Goal: Task Accomplishment & Management: Use online tool/utility

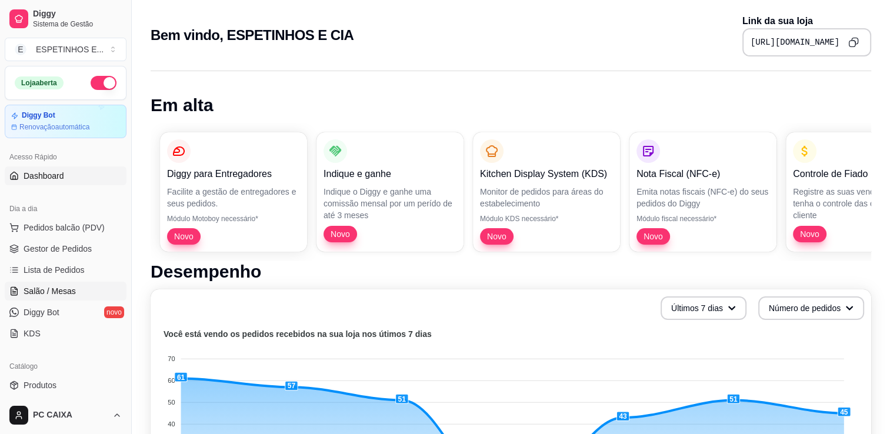
drag, startPoint x: 37, startPoint y: 288, endPoint x: 42, endPoint y: 282, distance: 8.0
click at [37, 288] on span "Salão / Mesas" at bounding box center [50, 291] width 52 height 12
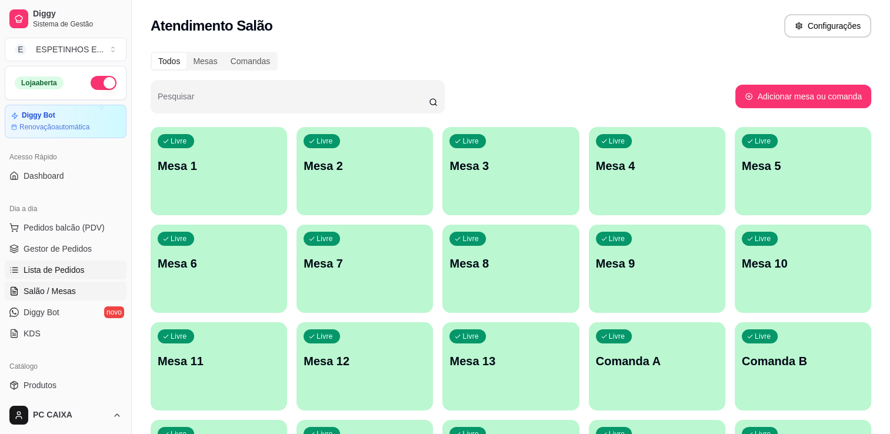
click at [49, 269] on span "Lista de Pedidos" at bounding box center [54, 270] width 61 height 12
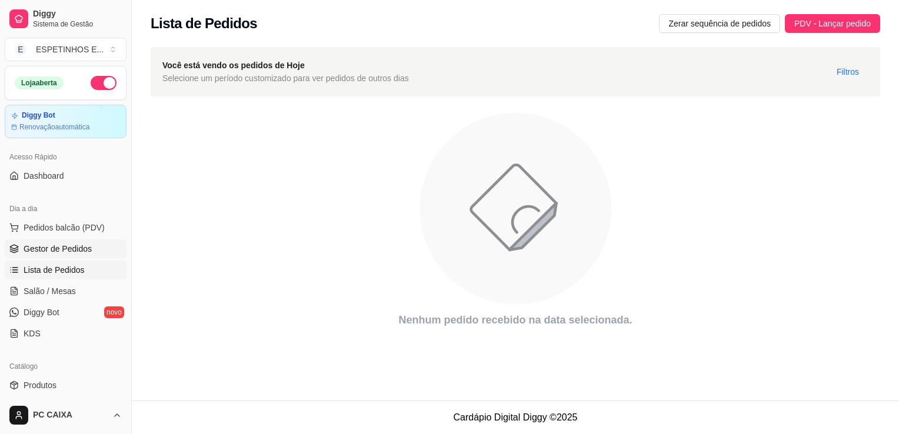
click at [79, 241] on link "Gestor de Pedidos" at bounding box center [66, 248] width 122 height 19
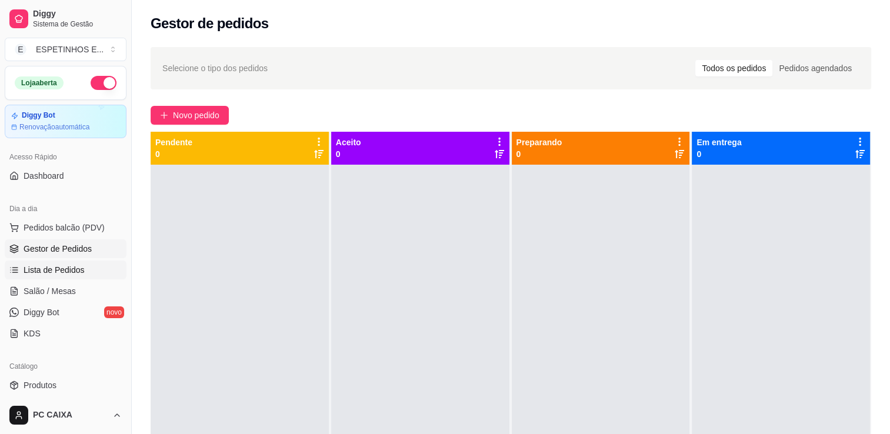
click at [51, 271] on span "Lista de Pedidos" at bounding box center [54, 270] width 61 height 12
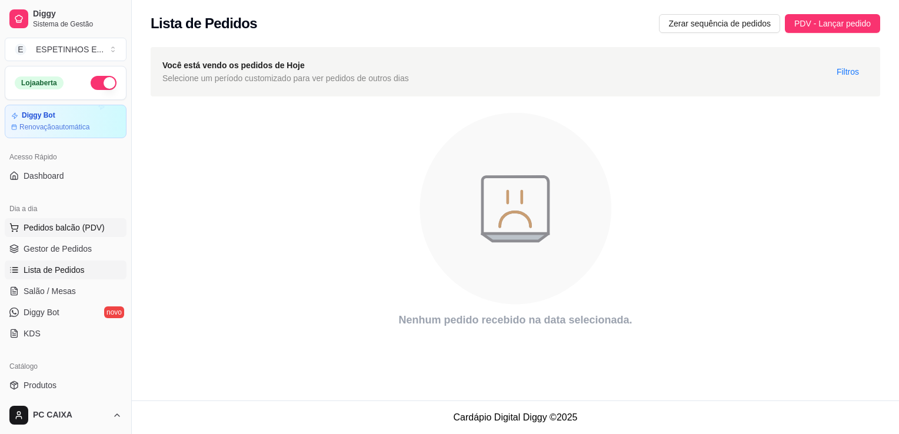
click at [45, 227] on span "Pedidos balcão (PDV)" at bounding box center [64, 228] width 81 height 12
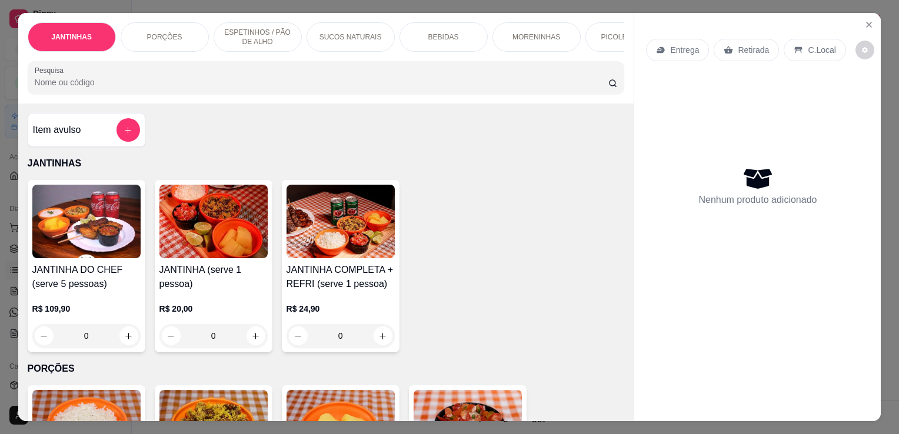
click at [0, 275] on html "Diggy Sistema de Gestão E ESPETINHOS E ... Loja aberta Diggy Bot Renovação auto…" at bounding box center [449, 217] width 899 height 434
click at [5, 266] on div "JANTINHAS PORÇÕES ESPETINHOS / PÃO DE ALHO SUCOS NATURAIS BEBIDAS MORENINHAS PI…" at bounding box center [449, 217] width 899 height 434
click at [13, 261] on div "JANTINHAS PORÇÕES ESPETINHOS / PÃO DE ALHO SUCOS NATURAIS BEBIDAS MORENINHAS PI…" at bounding box center [449, 217] width 899 height 434
click at [868, 24] on icon "Close" at bounding box center [868, 24] width 9 height 9
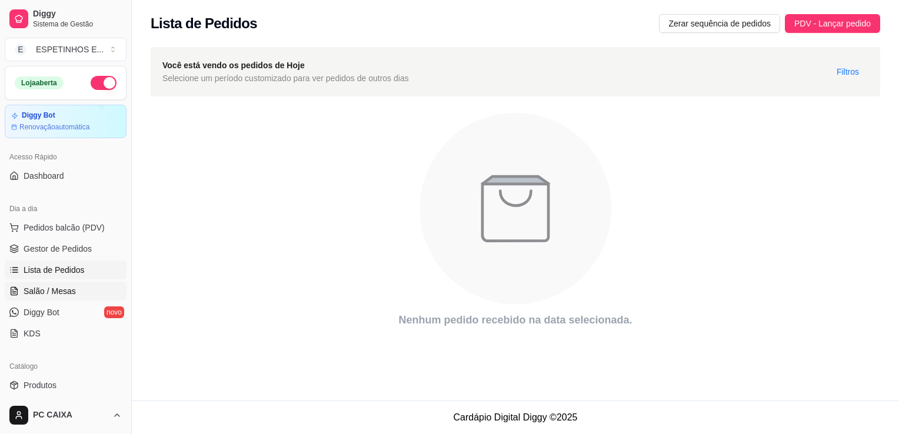
click at [71, 295] on span "Salão / Mesas" at bounding box center [50, 291] width 52 height 12
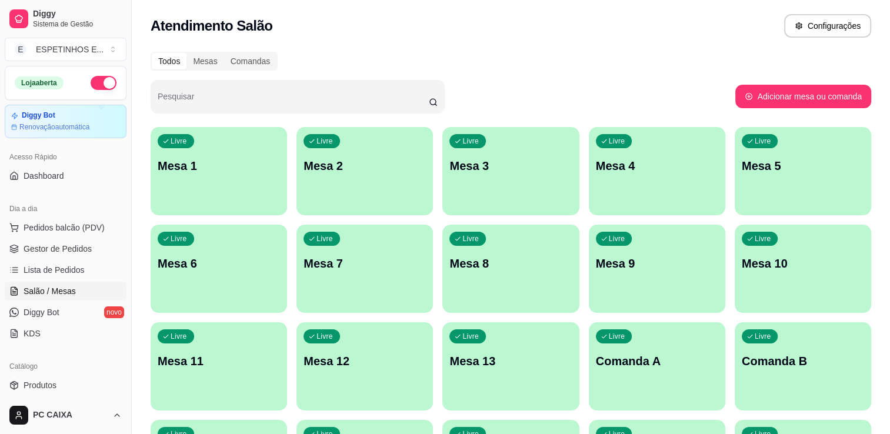
click at [208, 181] on div "Livre Mesa 1" at bounding box center [219, 164] width 136 height 74
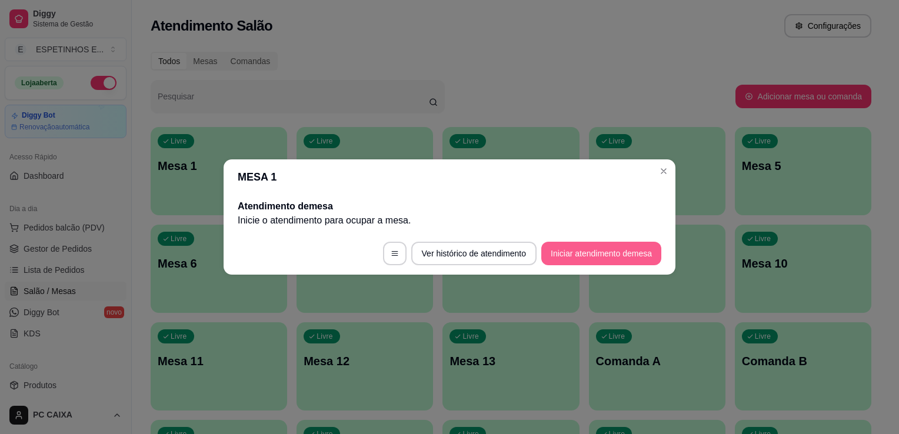
click at [572, 253] on button "Iniciar atendimento de mesa" at bounding box center [601, 254] width 120 height 24
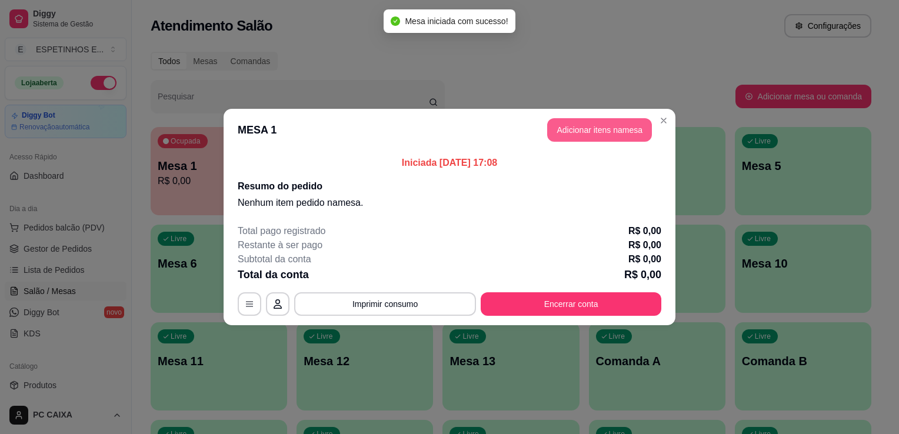
click at [578, 135] on button "Adicionar itens na mesa" at bounding box center [599, 130] width 105 height 24
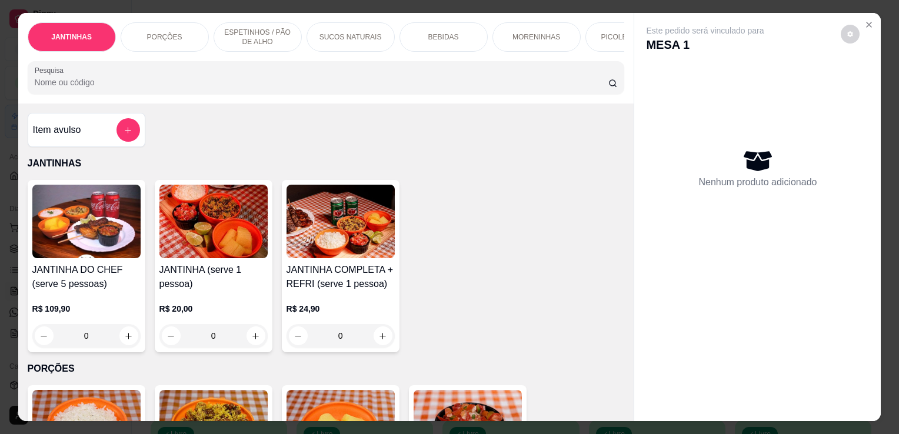
click at [381, 342] on div "0" at bounding box center [340, 336] width 108 height 24
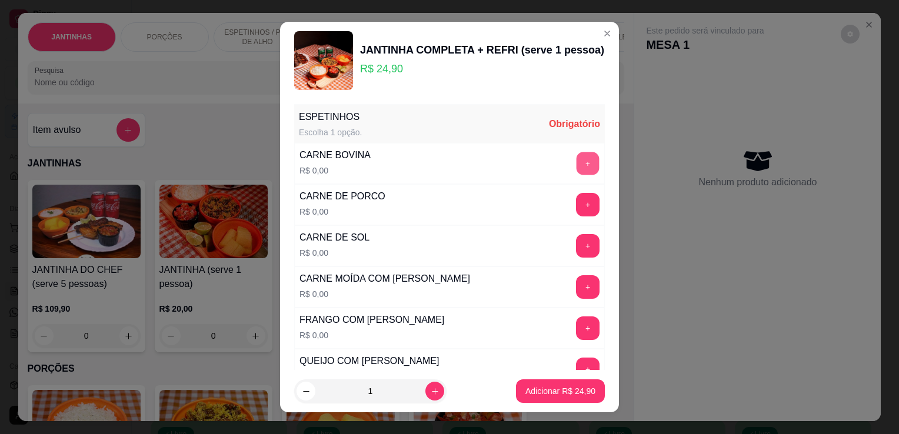
click at [576, 172] on button "+" at bounding box center [587, 163] width 23 height 23
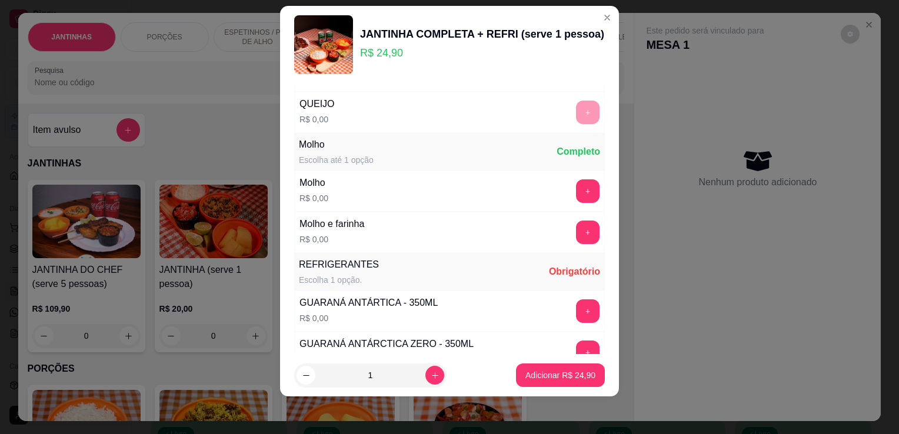
scroll to position [493, 0]
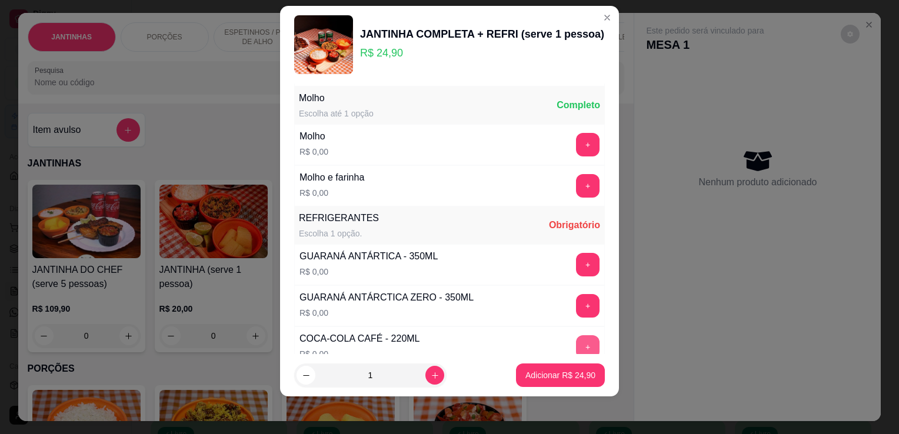
click at [576, 346] on button "+" at bounding box center [588, 347] width 24 height 24
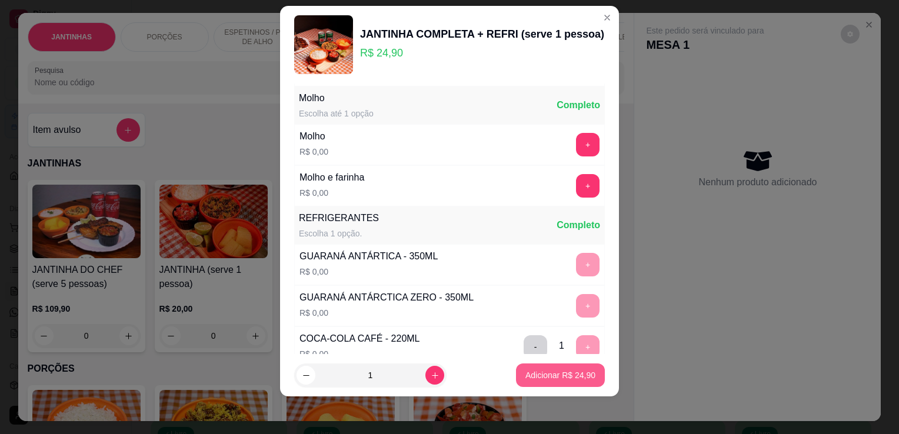
click at [558, 371] on p "Adicionar R$ 24,90" at bounding box center [560, 375] width 70 height 12
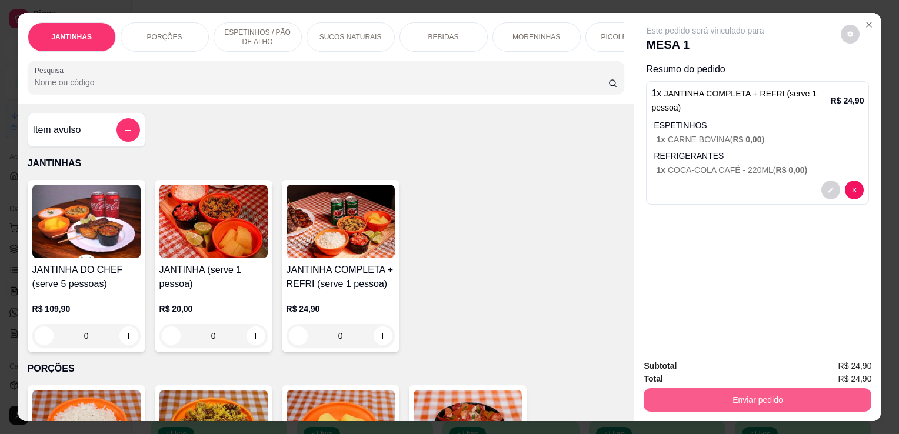
click at [728, 399] on button "Enviar pedido" at bounding box center [757, 400] width 228 height 24
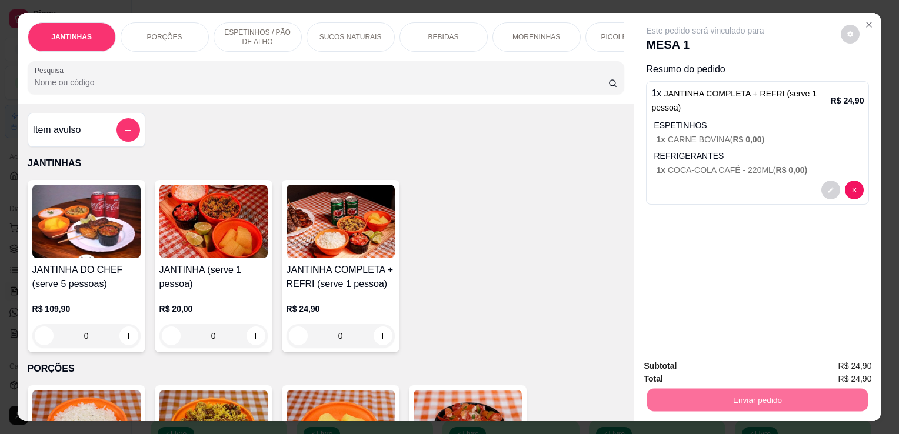
click at [709, 366] on button "Não registrar e enviar pedido" at bounding box center [719, 367] width 122 height 22
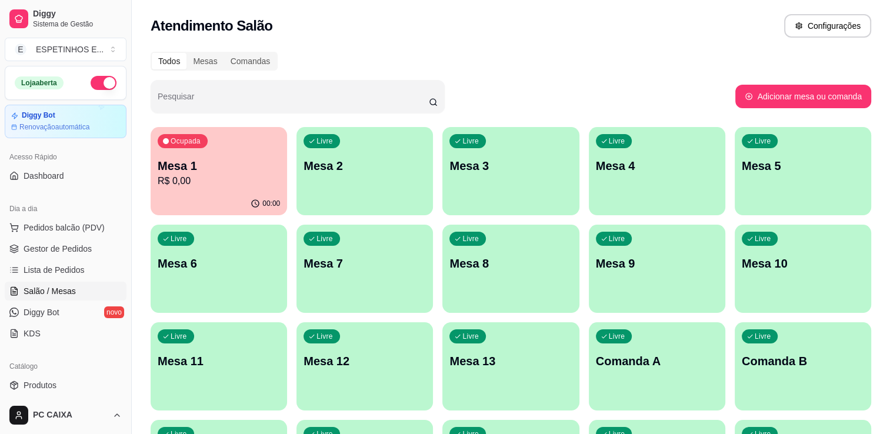
click at [216, 171] on p "Mesa 1" at bounding box center [219, 166] width 122 height 16
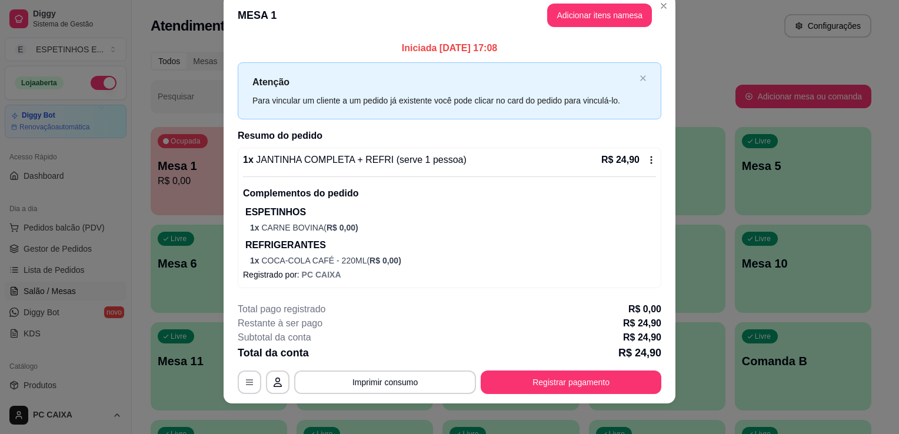
scroll to position [25, 0]
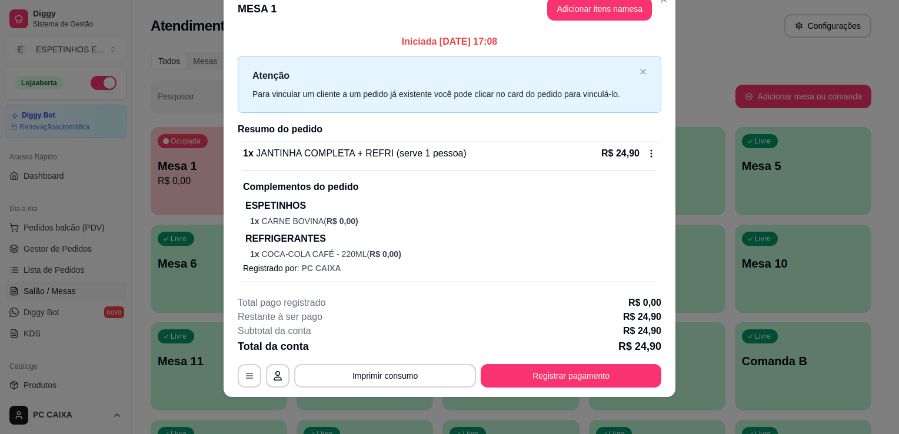
click at [636, 155] on div "R$ 24,90" at bounding box center [628, 153] width 55 height 14
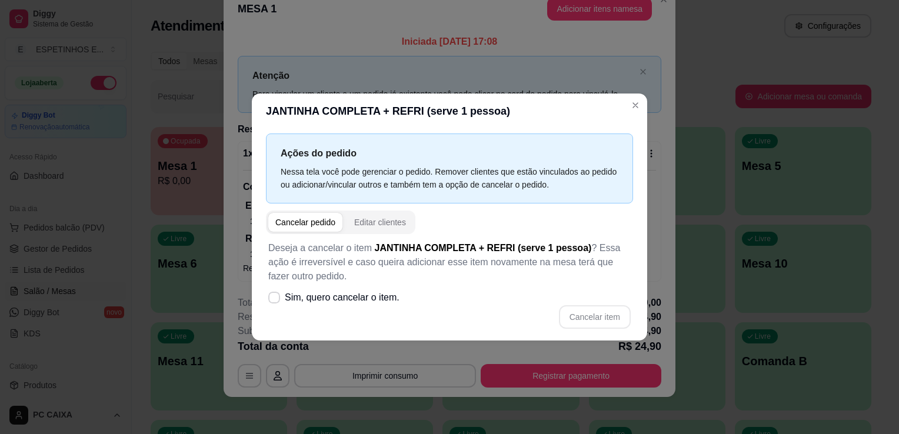
click at [319, 225] on div "Cancelar pedido" at bounding box center [305, 222] width 60 height 12
click at [325, 298] on span "Sim, quero cancelar o item." at bounding box center [342, 298] width 115 height 14
click at [275, 300] on input "Sim, quero cancelar o item." at bounding box center [272, 304] width 8 height 8
checkbox input "true"
click at [313, 225] on div "Cancelar pedido" at bounding box center [305, 222] width 60 height 12
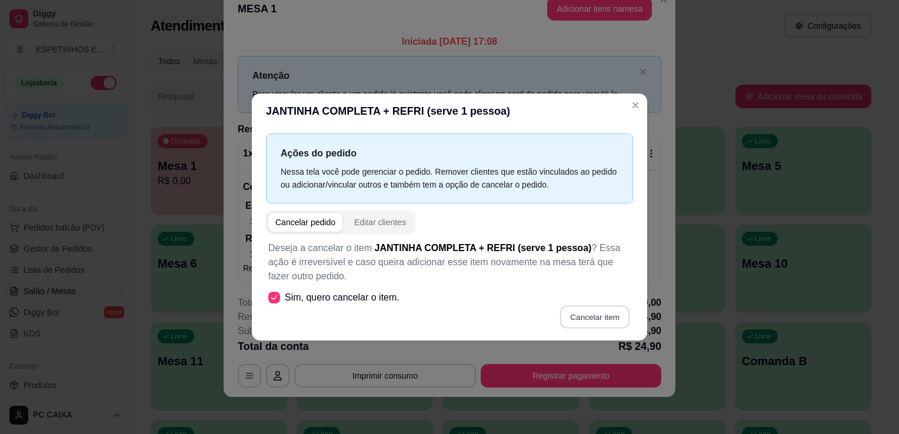
click at [585, 322] on button "Cancelar item" at bounding box center [594, 317] width 70 height 23
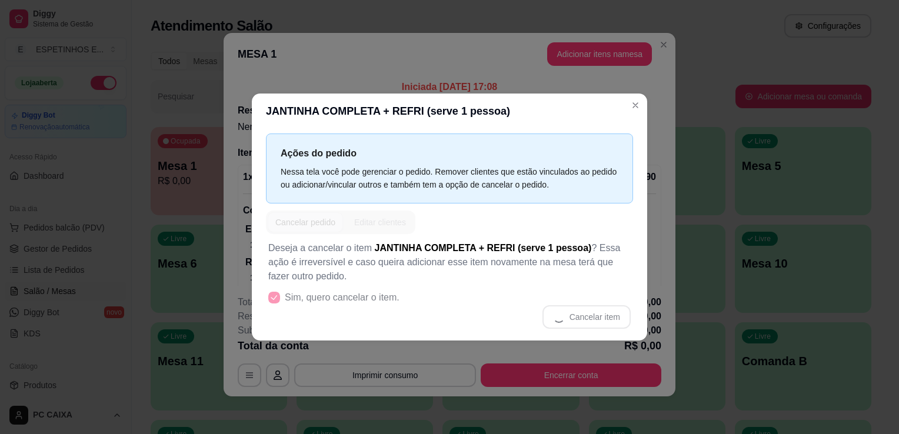
scroll to position [2, 0]
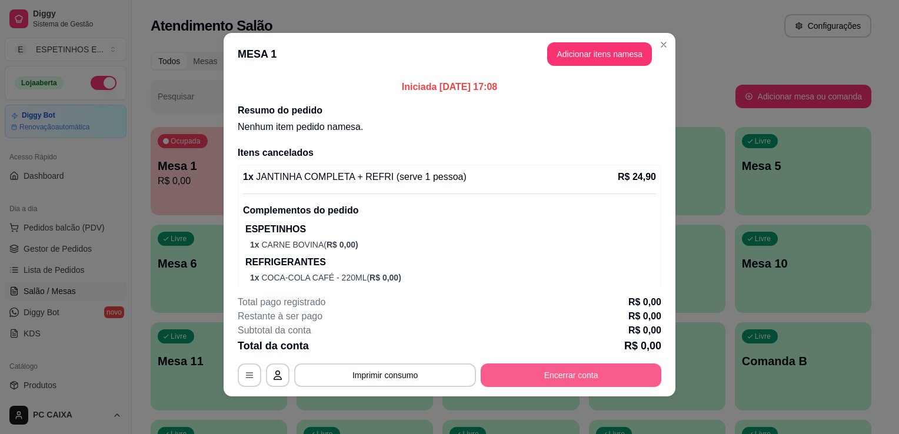
click at [558, 375] on button "Encerrar conta" at bounding box center [571, 375] width 181 height 24
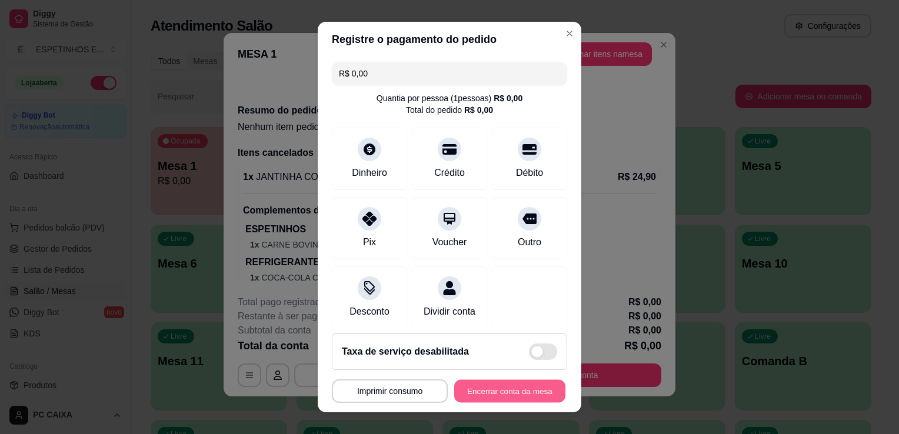
click at [522, 385] on button "Encerrar conta da mesa" at bounding box center [509, 391] width 111 height 23
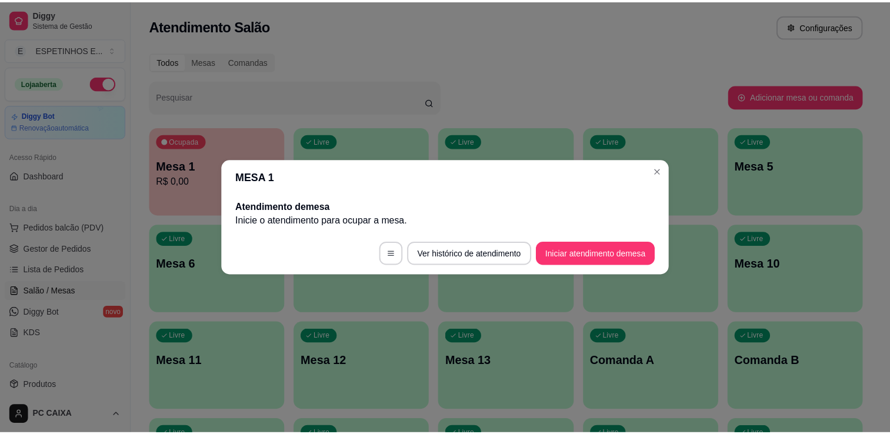
scroll to position [0, 0]
